Goal: Task Accomplishment & Management: Manage account settings

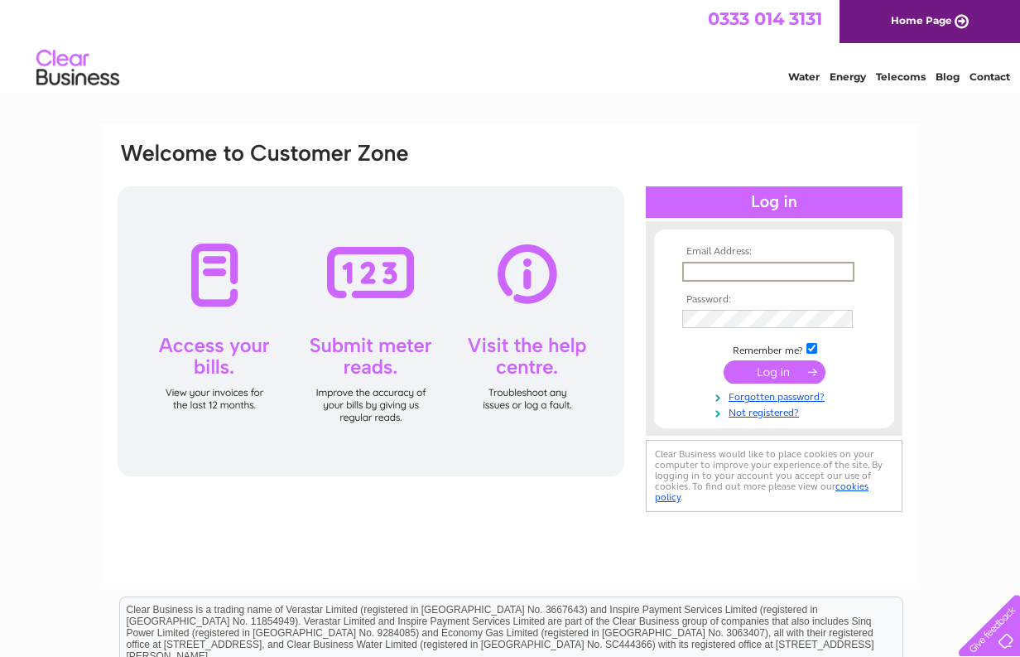
click at [713, 270] on input "text" at bounding box center [768, 272] width 172 height 20
type input "carloarosio1@gmail.com"
click at [724, 360] on input "submit" at bounding box center [775, 371] width 102 height 23
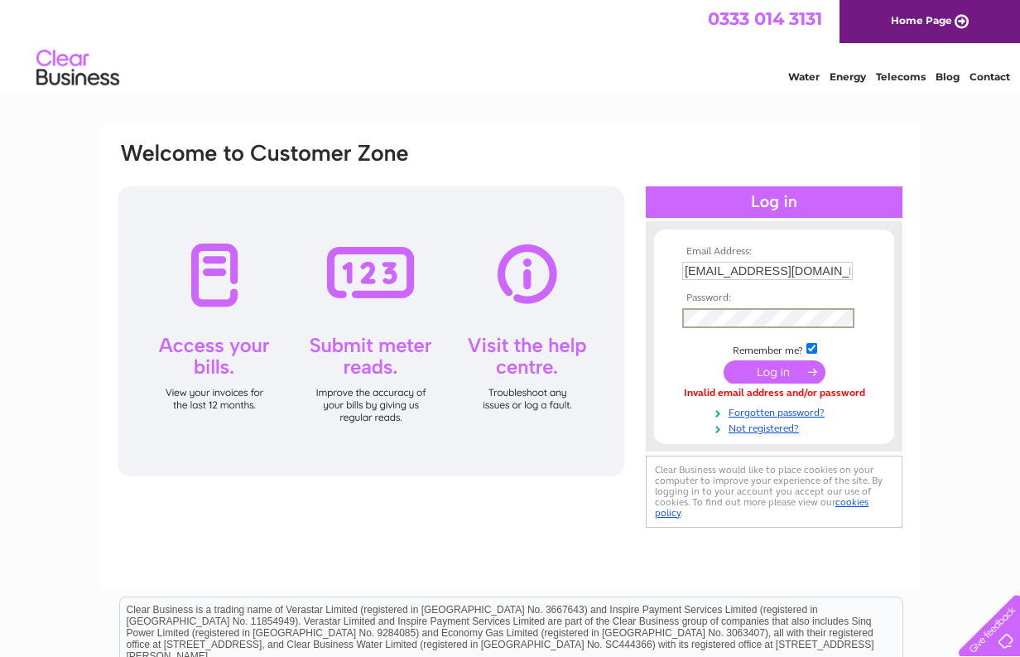
click at [762, 375] on input "submit" at bounding box center [775, 371] width 102 height 23
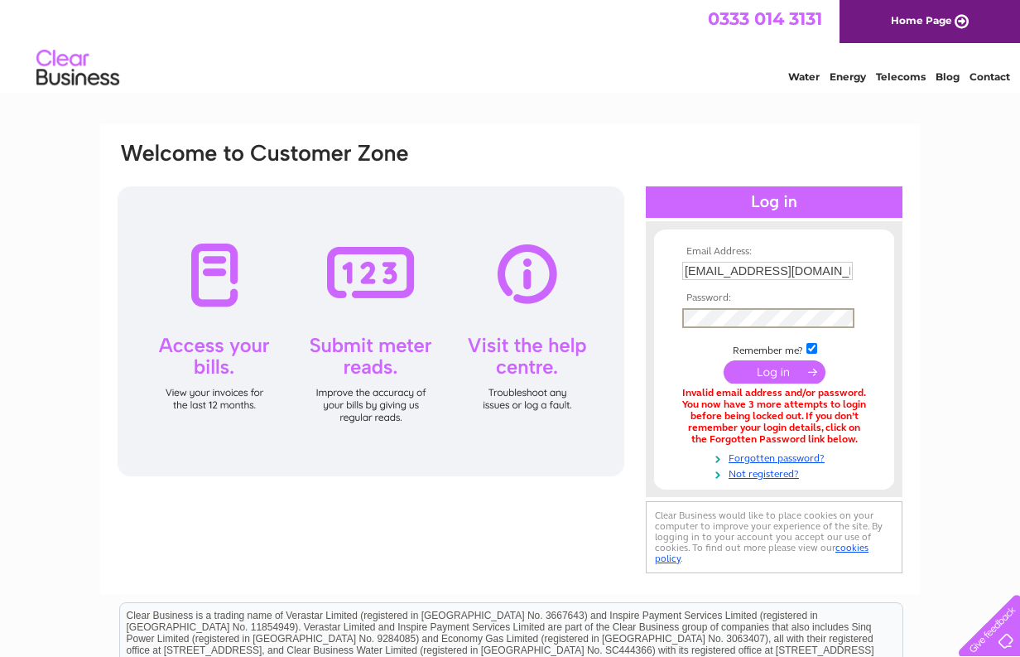
click at [757, 369] on input "submit" at bounding box center [775, 371] width 102 height 23
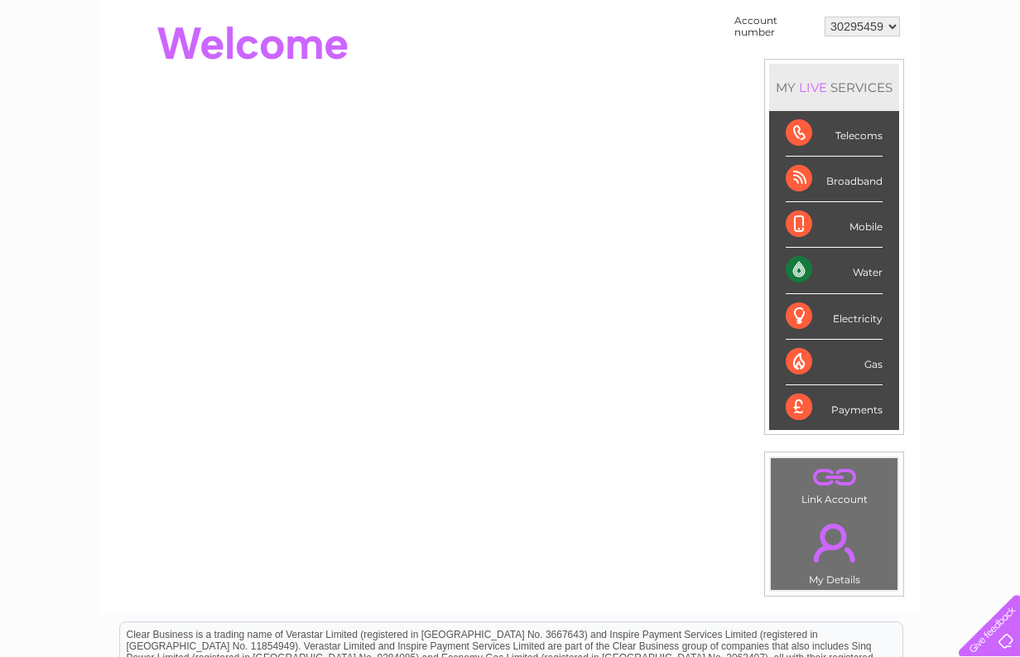
scroll to position [116, 0]
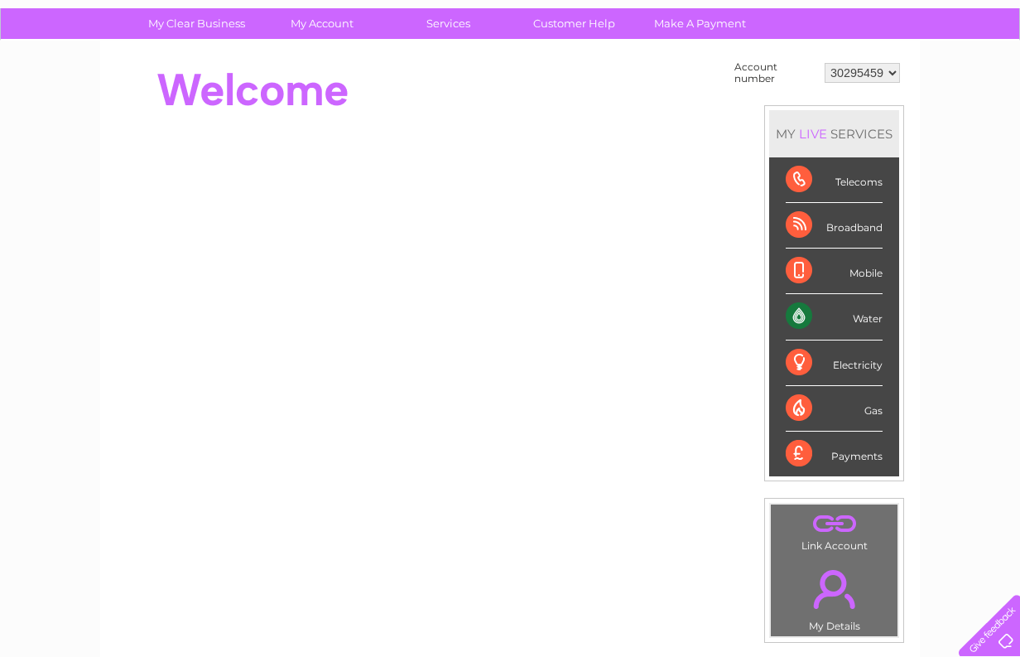
click at [835, 316] on div "Water" at bounding box center [834, 317] width 97 height 46
click at [798, 317] on div "Water" at bounding box center [834, 317] width 97 height 46
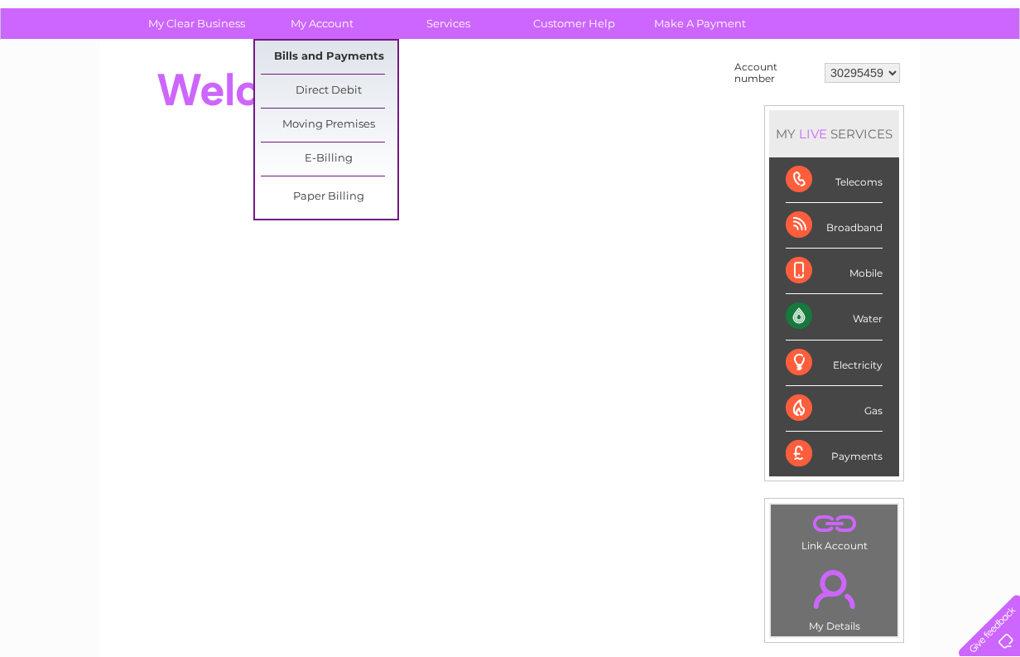
click at [332, 55] on link "Bills and Payments" at bounding box center [329, 57] width 137 height 33
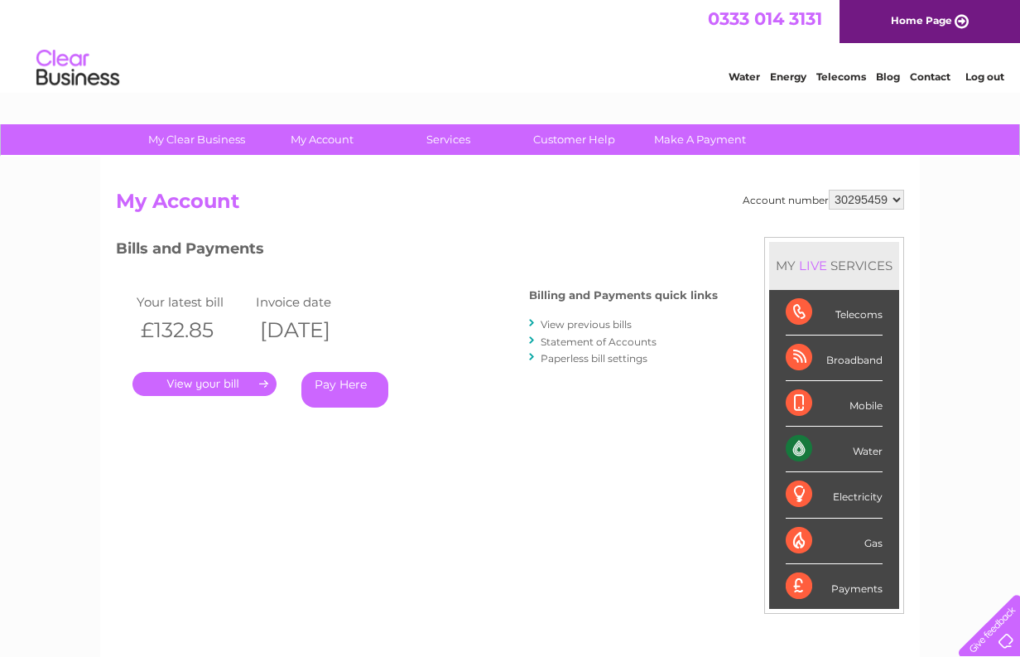
click at [212, 383] on link "." at bounding box center [205, 384] width 144 height 24
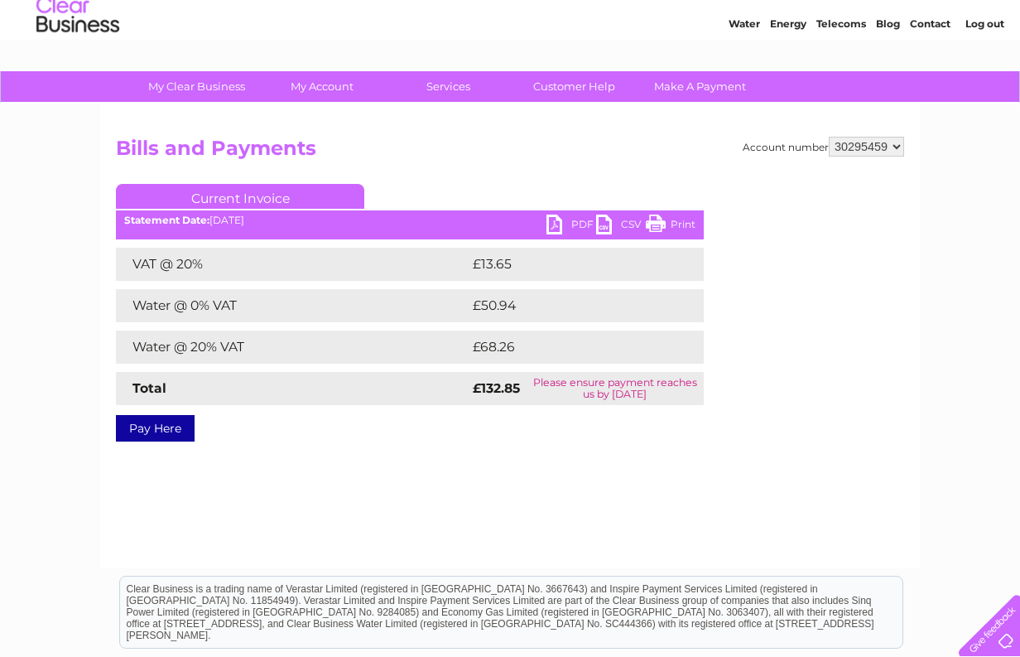
scroll to position [42, 0]
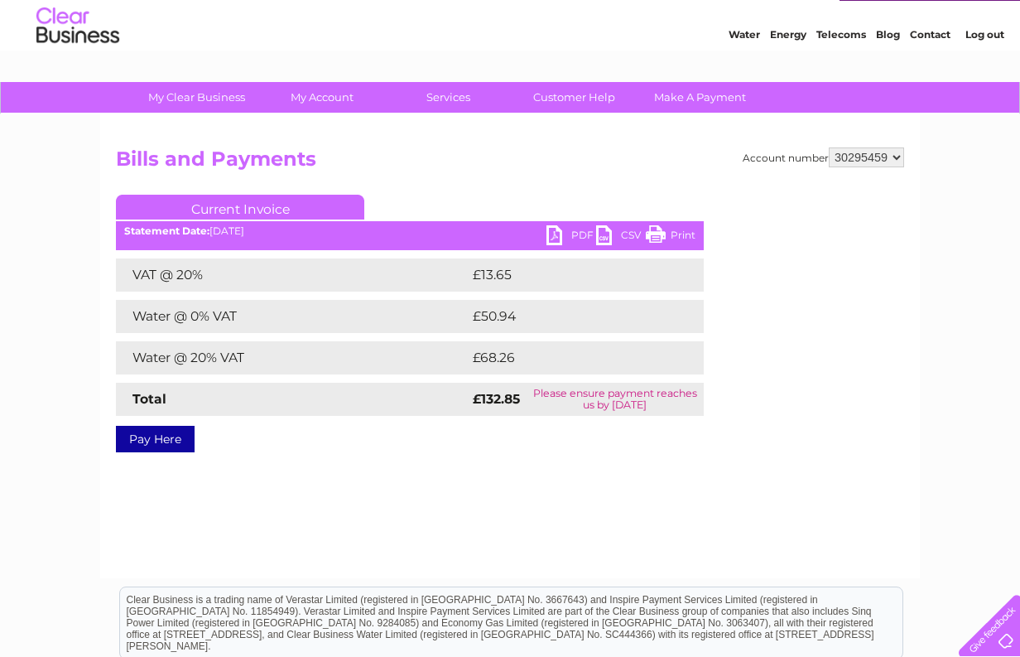
click at [568, 233] on link "PDF" at bounding box center [572, 237] width 50 height 24
click at [155, 440] on link "Pay Here" at bounding box center [155, 439] width 79 height 27
